Goal: Navigation & Orientation: Find specific page/section

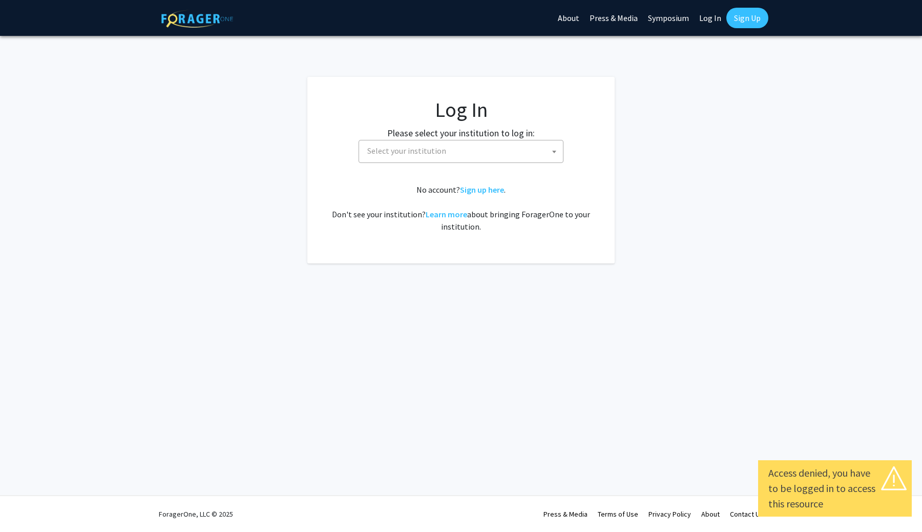
select select
click at [184, 24] on img at bounding box center [197, 19] width 72 height 18
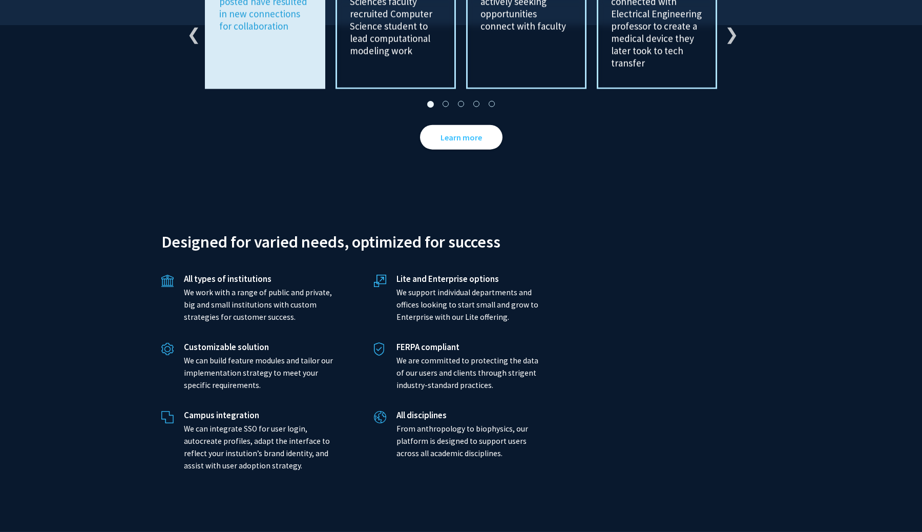
scroll to position [2263, 0]
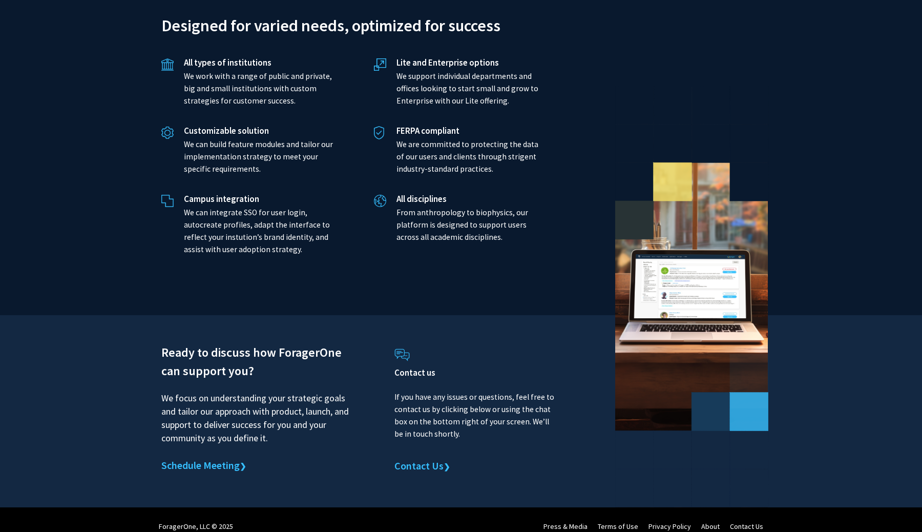
click at [710, 521] on link "About" at bounding box center [710, 525] width 18 height 9
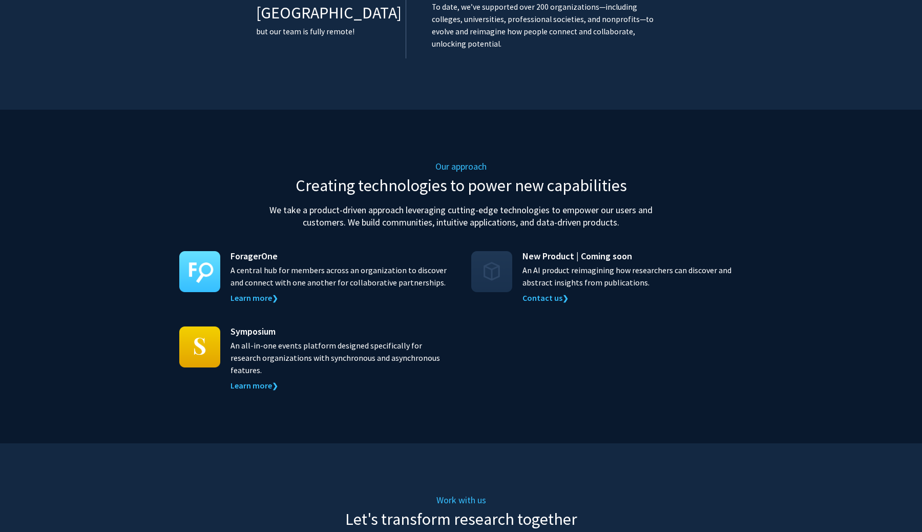
scroll to position [1020, 0]
